Goal: Transaction & Acquisition: Purchase product/service

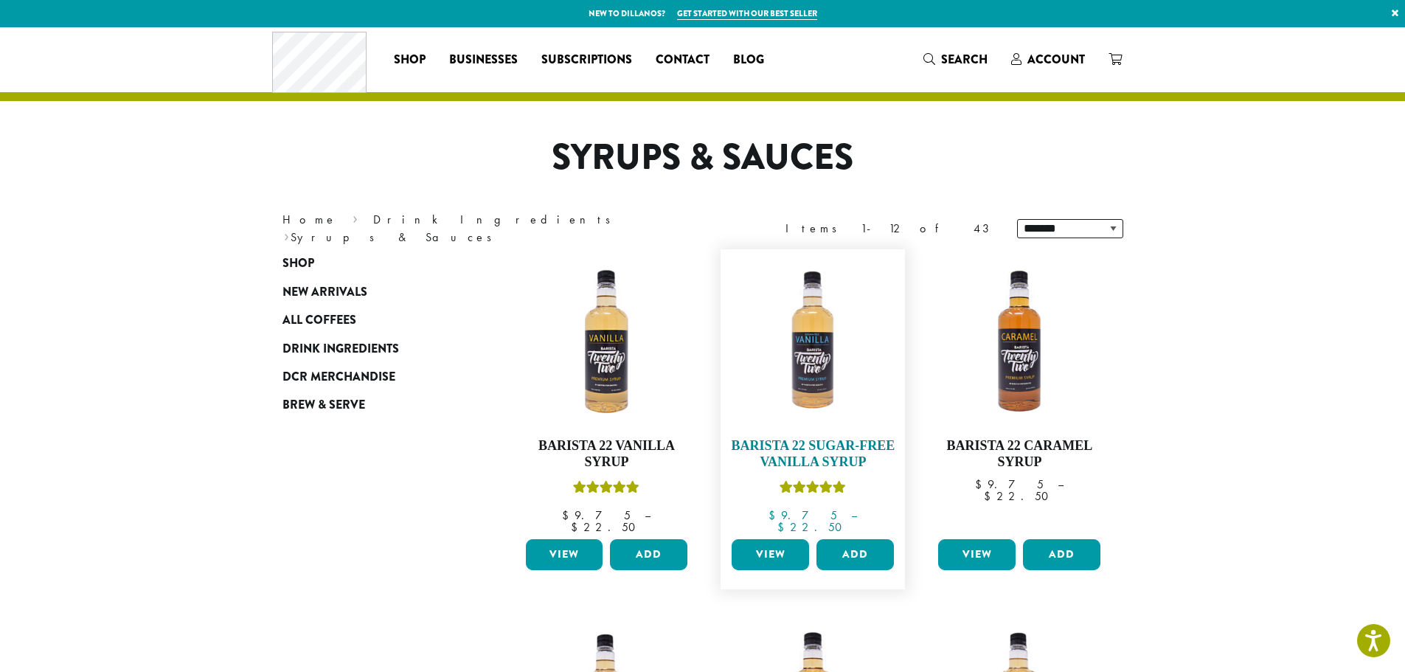
click at [795, 440] on h4 "Barista 22 Sugar-Free Vanilla Syrup" at bounding box center [813, 454] width 170 height 32
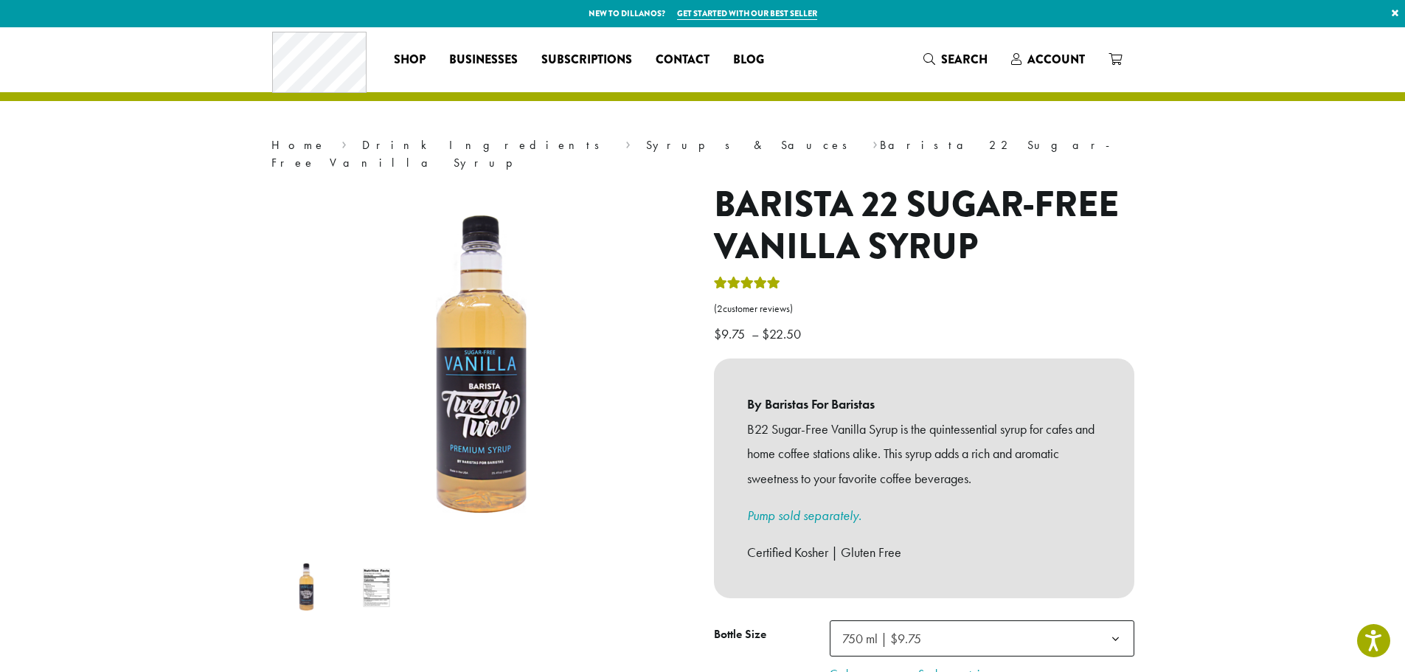
click at [370, 565] on img at bounding box center [376, 587] width 58 height 58
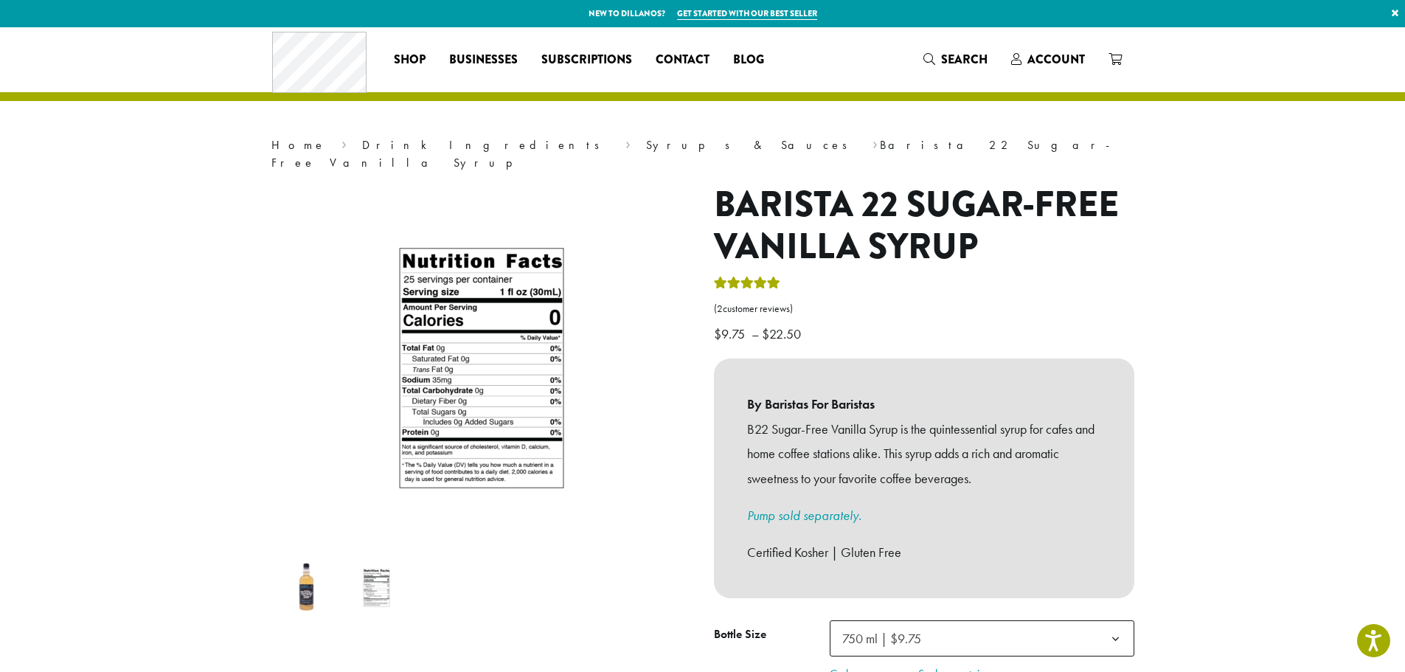
click at [482, 360] on img at bounding box center [480, 354] width 885 height 885
click at [305, 568] on img at bounding box center [306, 587] width 58 height 58
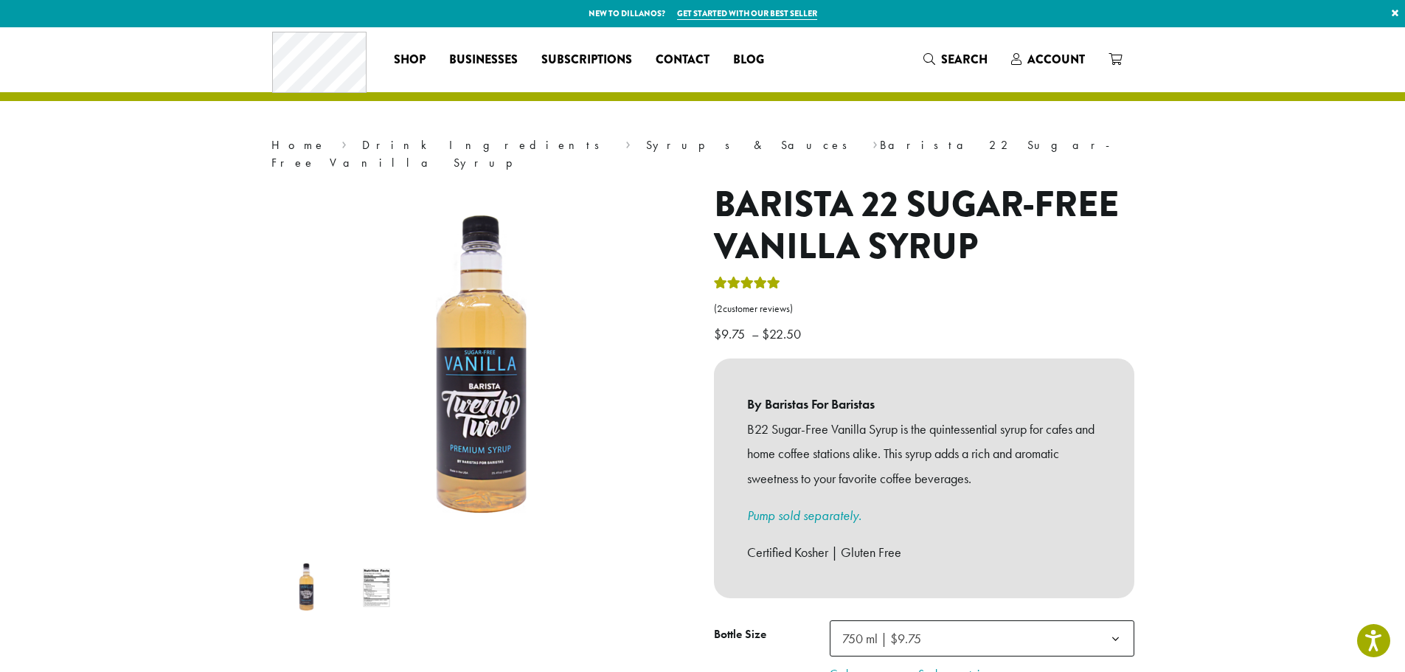
click at [375, 566] on img at bounding box center [376, 587] width 58 height 58
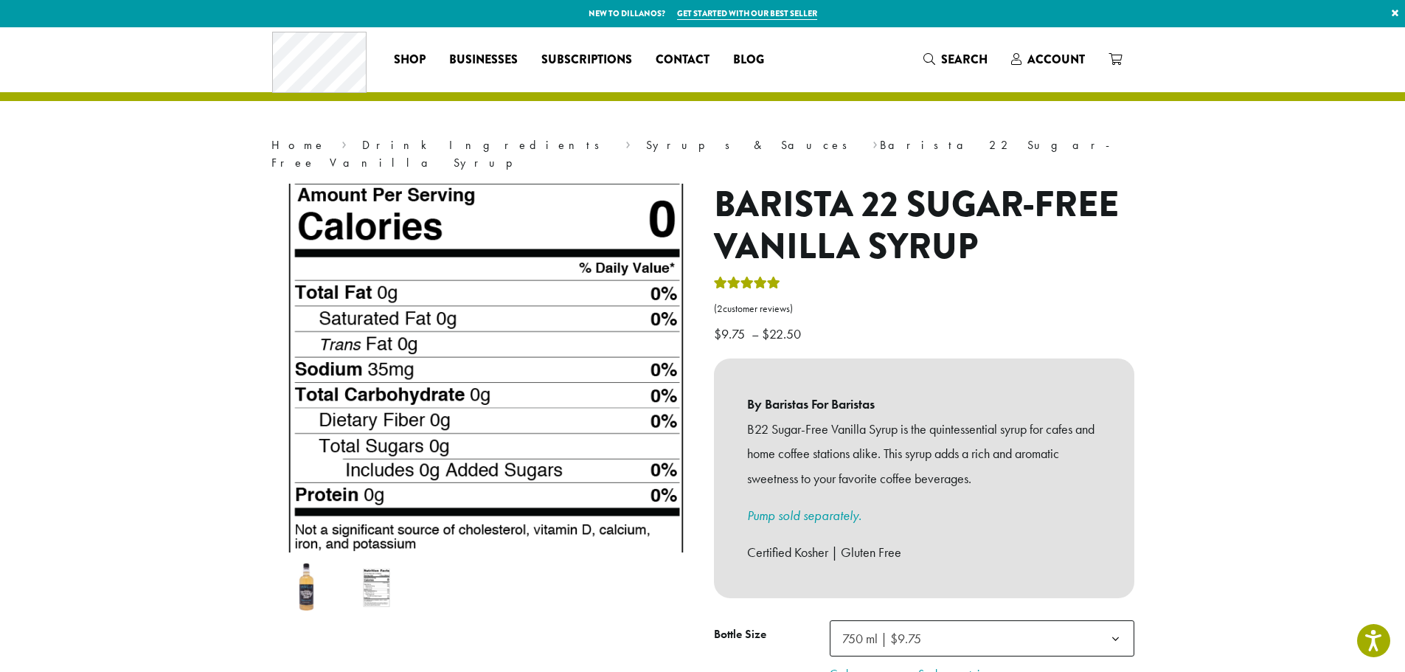
click at [477, 369] on img at bounding box center [486, 340] width 885 height 885
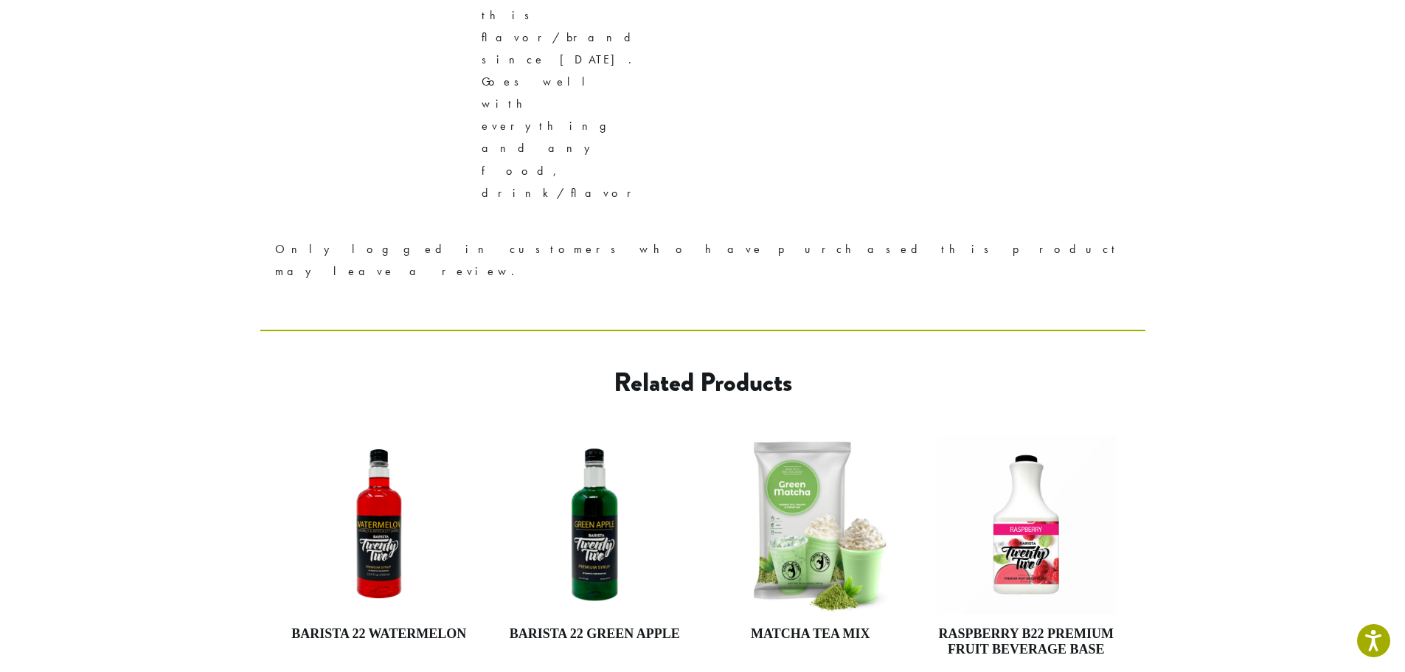
scroll to position [1083, 0]
